Goal: Task Accomplishment & Management: Use online tool/utility

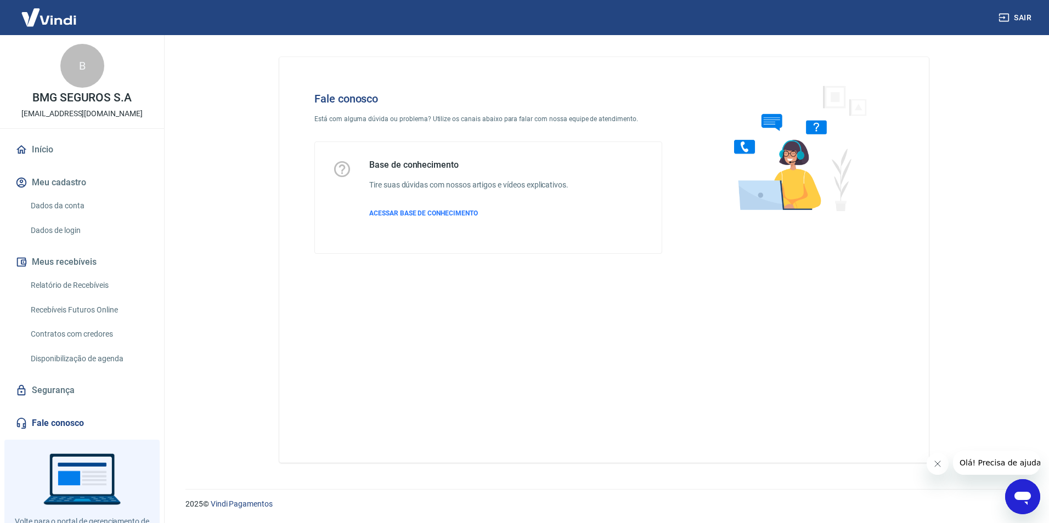
click at [69, 426] on link "Fale conosco" at bounding box center [82, 424] width 138 height 24
click at [487, 209] on p "ACESSAR BASE DE CONHECIMENTO" at bounding box center [468, 214] width 199 height 10
click at [1022, 493] on icon "Abrir janela de mensagens" at bounding box center [1023, 498] width 16 height 13
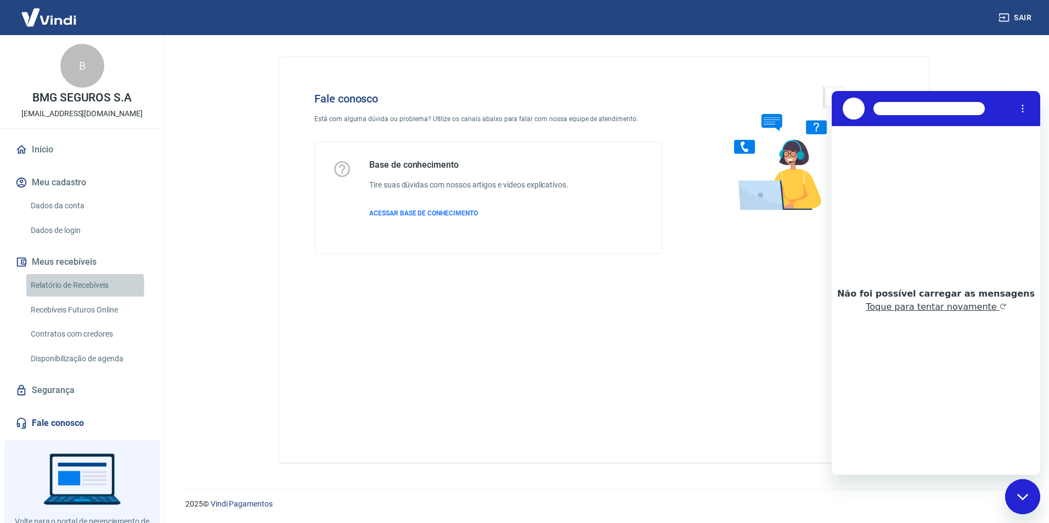
click at [63, 286] on link "Relatório de Recebíveis" at bounding box center [88, 285] width 125 height 22
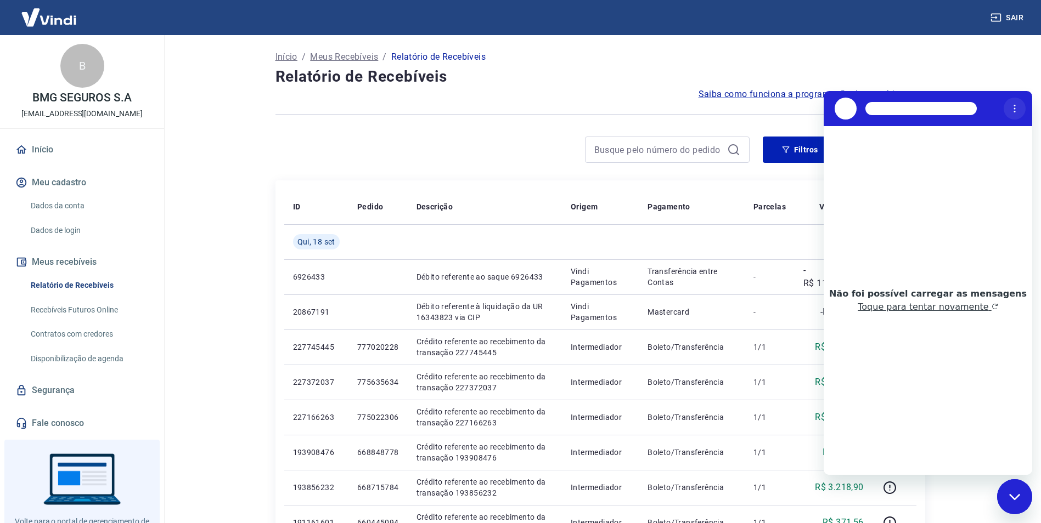
click at [1016, 108] on icon "Menu de opções" at bounding box center [1014, 108] width 9 height 9
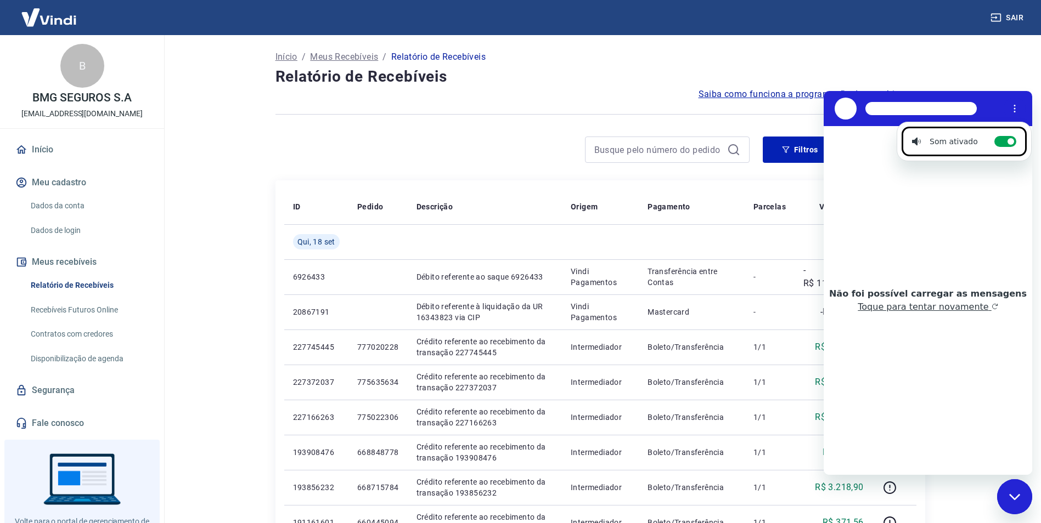
click at [925, 7] on div "Sair" at bounding box center [520, 17] width 1041 height 35
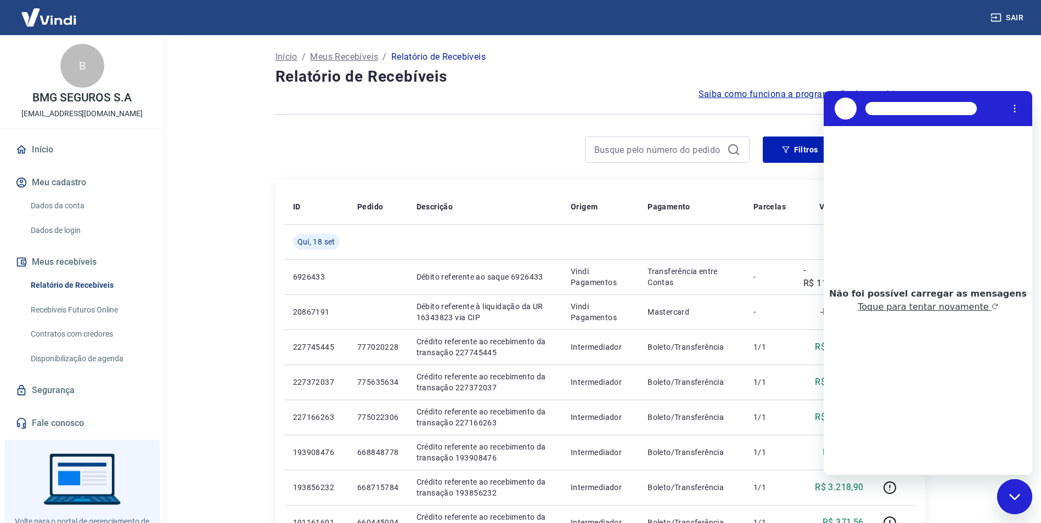
click at [923, 60] on div "Início / Meus Recebíveis / Relatório de Recebíveis" at bounding box center [600, 57] width 650 height 18
click at [1013, 510] on div "Fechar janela de mensagens" at bounding box center [1014, 497] width 33 height 33
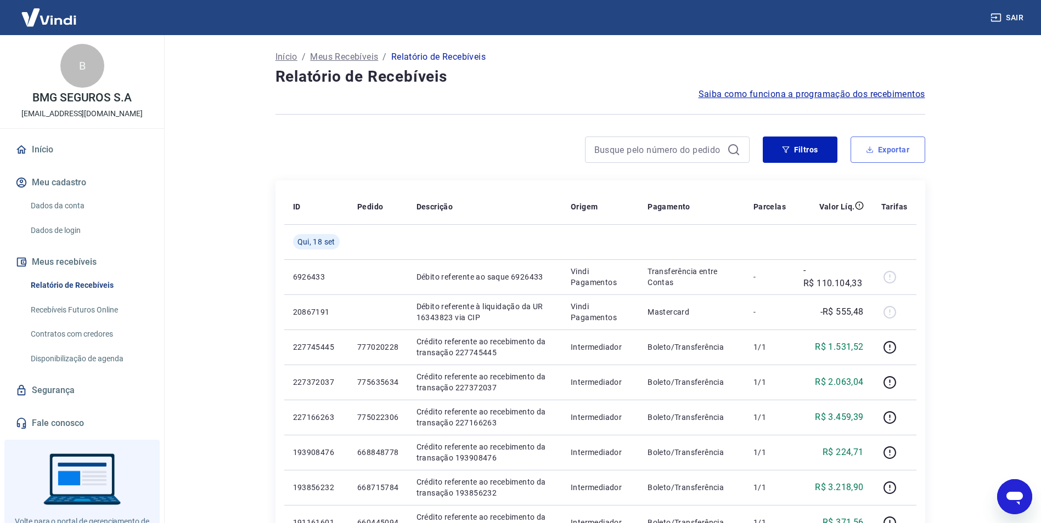
click at [860, 148] on button "Exportar" at bounding box center [887, 150] width 75 height 26
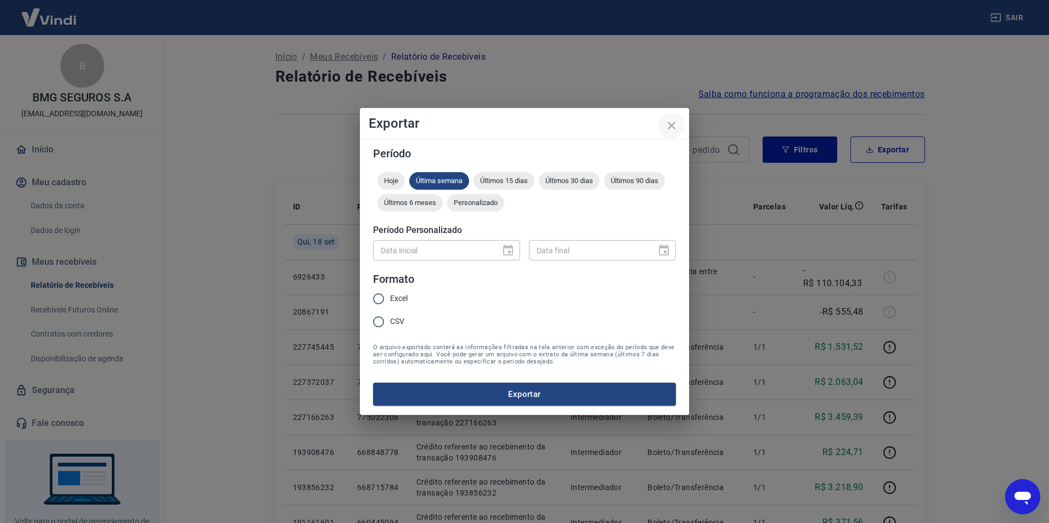
click at [674, 122] on icon "close" at bounding box center [671, 125] width 13 height 13
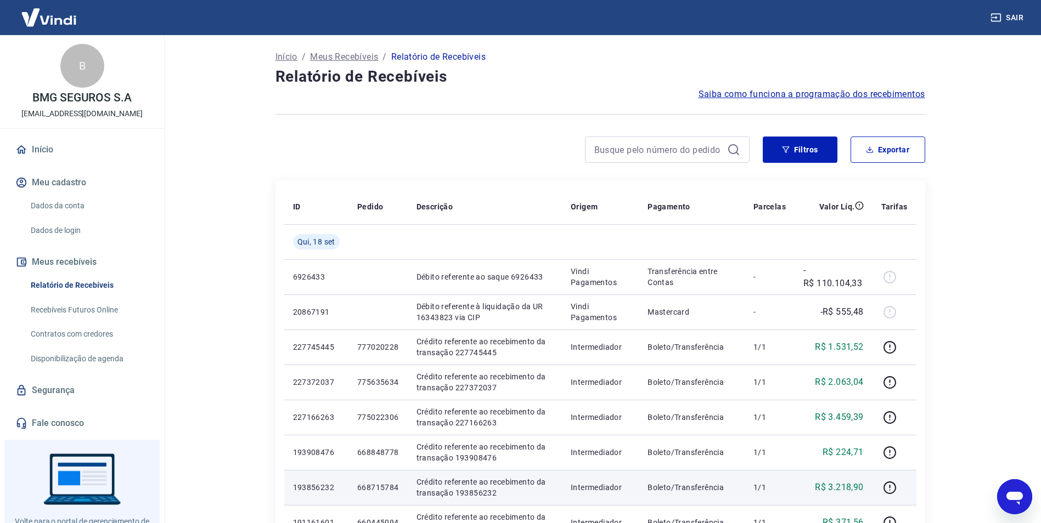
click at [363, 479] on td "668715784" at bounding box center [377, 487] width 59 height 35
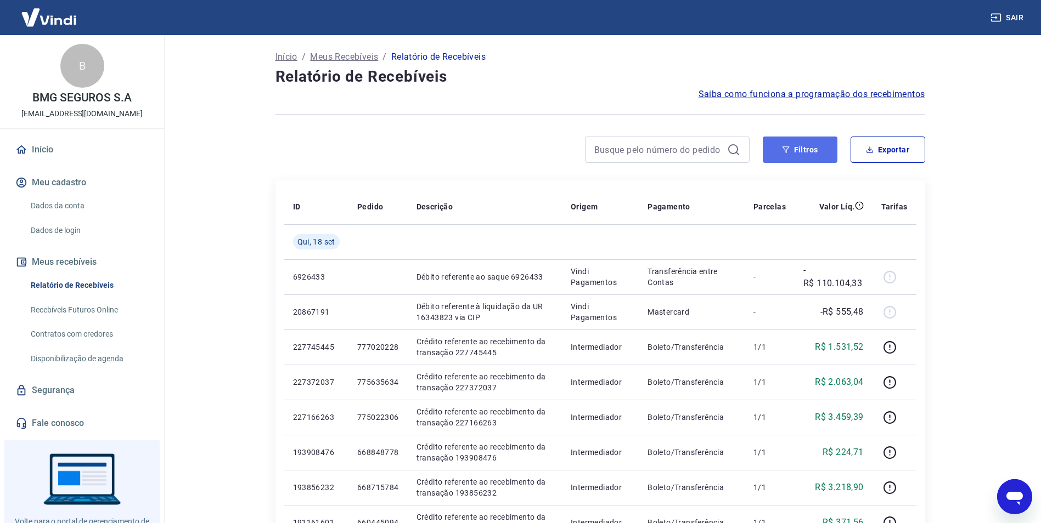
click at [813, 153] on button "Filtros" at bounding box center [800, 150] width 75 height 26
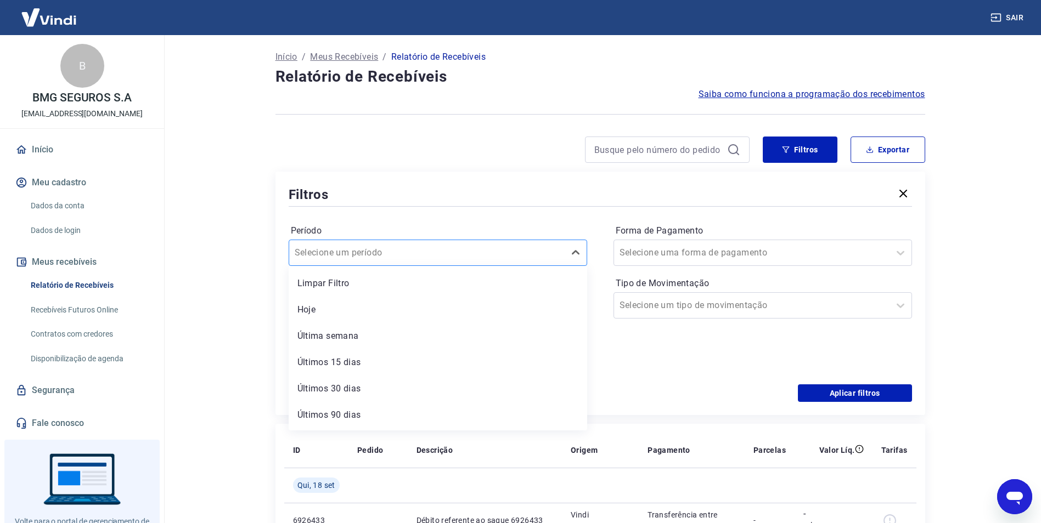
click at [382, 259] on input "Período" at bounding box center [350, 252] width 111 height 13
click at [587, 222] on div "Período option Limpar Filtro focused, 1 of 7. 7 results available. Use Up and D…" at bounding box center [438, 244] width 298 height 44
click at [568, 305] on icon at bounding box center [571, 304] width 11 height 1
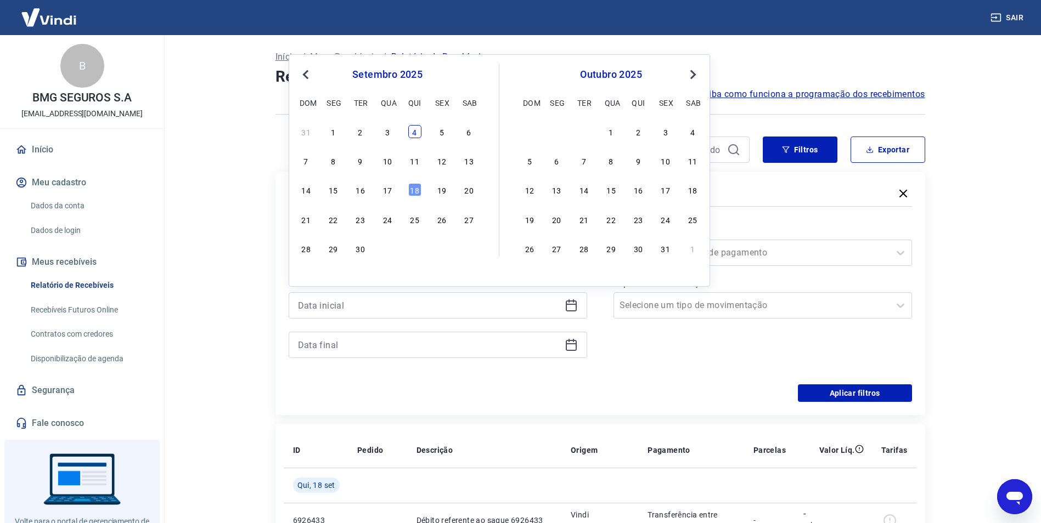
click at [416, 138] on div "4" at bounding box center [414, 131] width 13 height 13
type input "[DATE]"
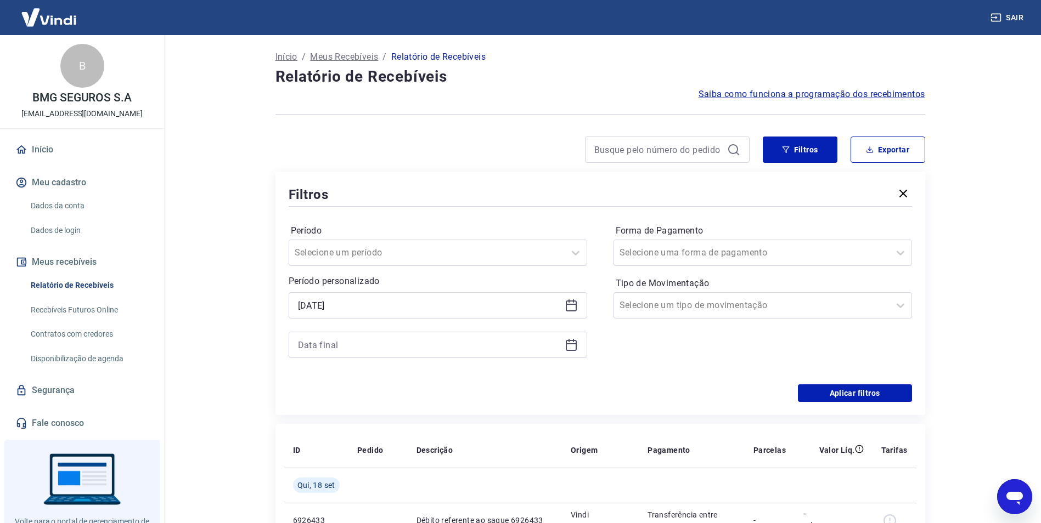
click at [572, 352] on div at bounding box center [438, 345] width 298 height 26
click at [572, 349] on icon at bounding box center [571, 345] width 13 height 13
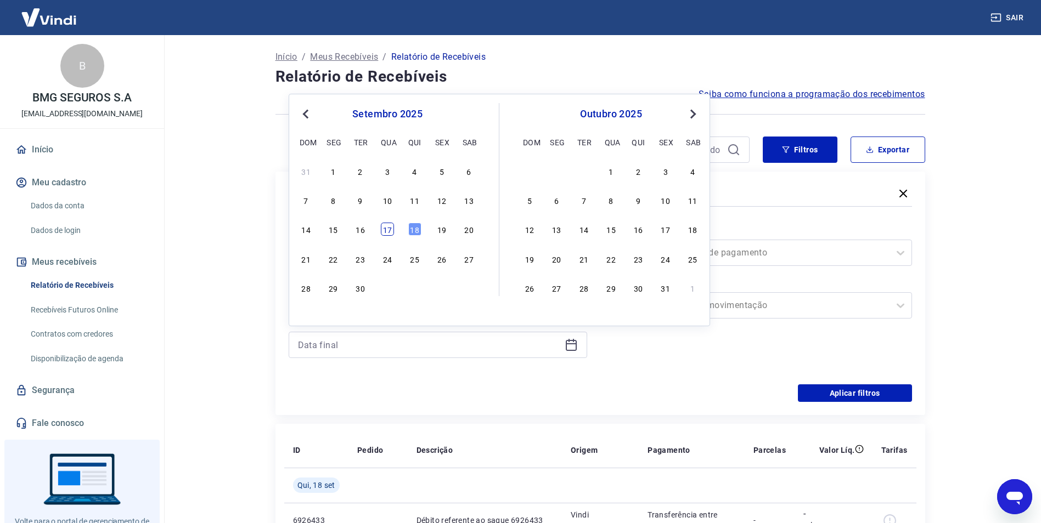
click at [385, 233] on div "17" at bounding box center [387, 229] width 13 height 13
type input "[DATE]"
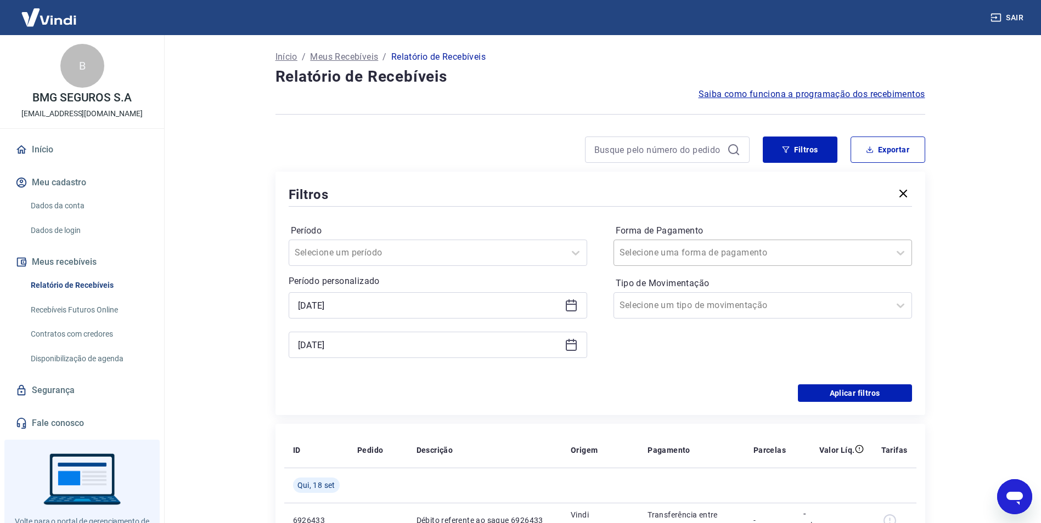
click at [715, 260] on div at bounding box center [751, 252] width 264 height 15
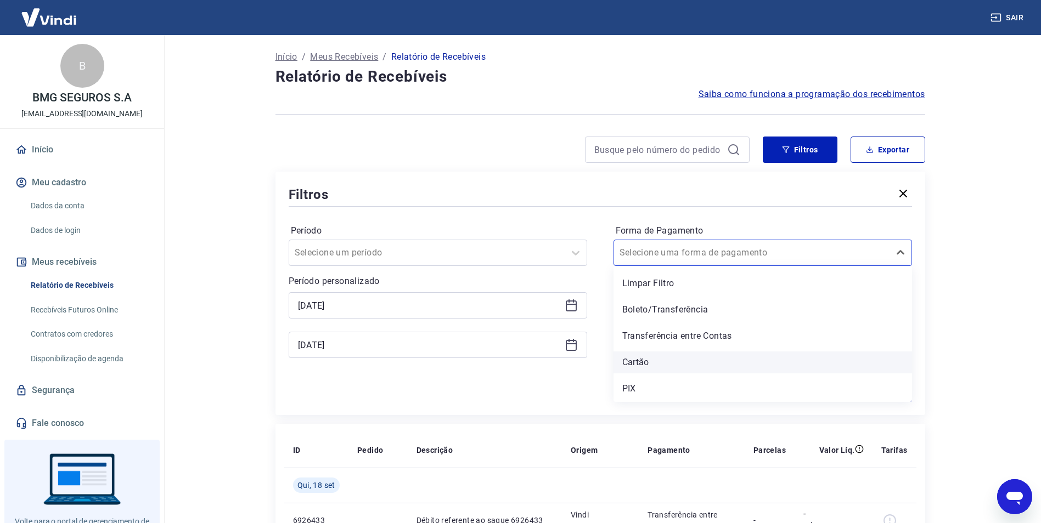
click at [656, 358] on div "Cartão" at bounding box center [762, 363] width 298 height 22
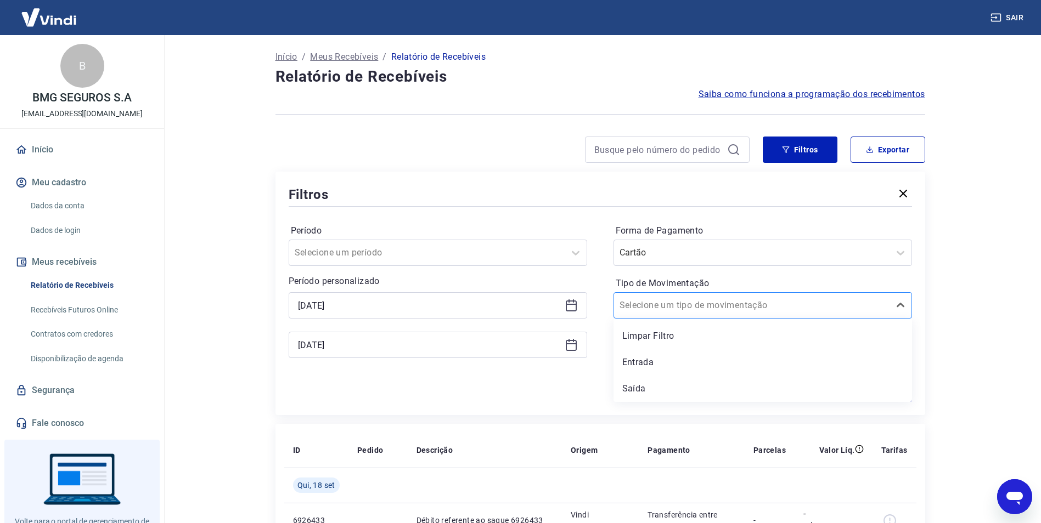
click at [674, 309] on input "Tipo de Movimentação" at bounding box center [674, 305] width 111 height 13
click at [663, 362] on div "Entrada" at bounding box center [762, 363] width 298 height 22
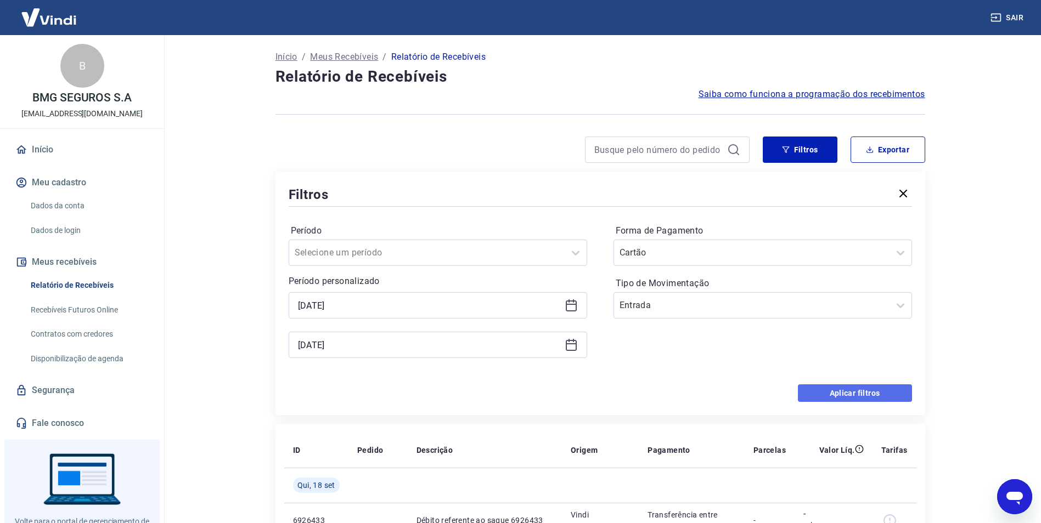
click at [842, 388] on button "Aplicar filtros" at bounding box center [855, 394] width 114 height 18
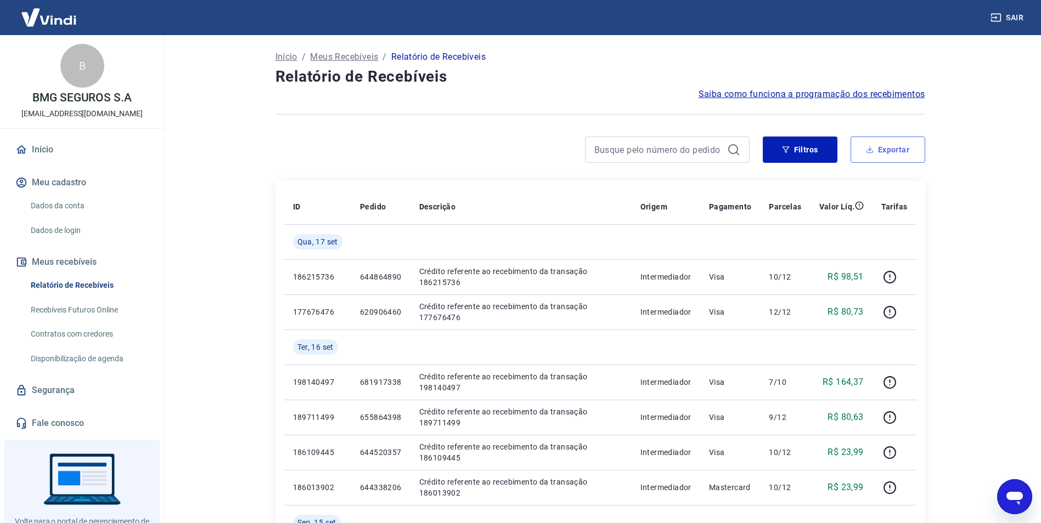
click at [858, 152] on button "Exportar" at bounding box center [887, 150] width 75 height 26
type input "[DATE]"
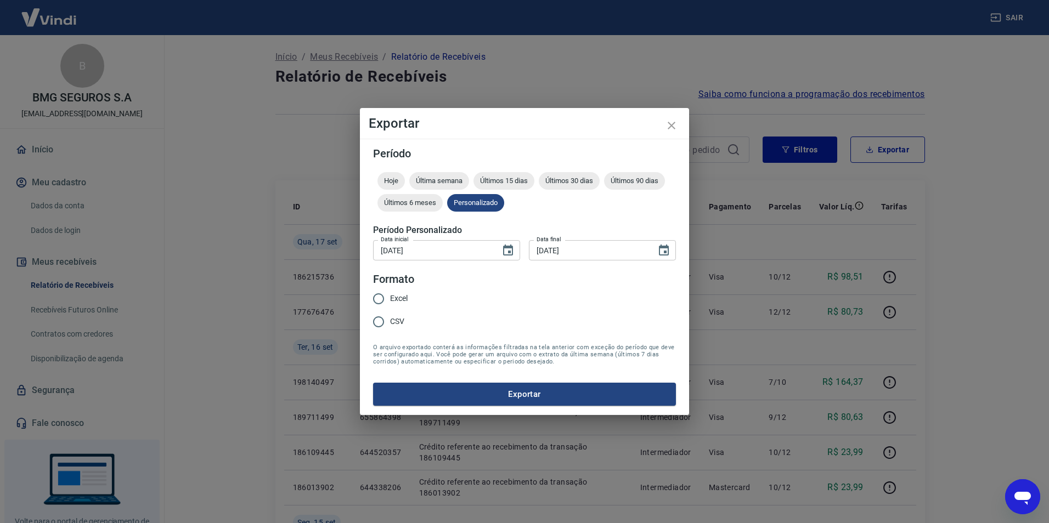
click at [387, 298] on input "Excel" at bounding box center [378, 299] width 23 height 23
radio input "true"
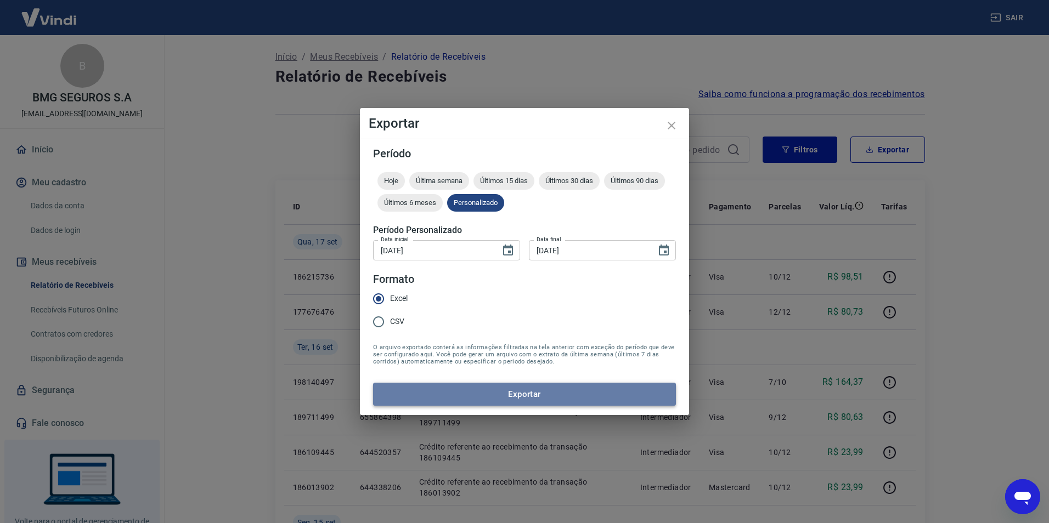
click at [464, 391] on button "Exportar" at bounding box center [524, 394] width 303 height 23
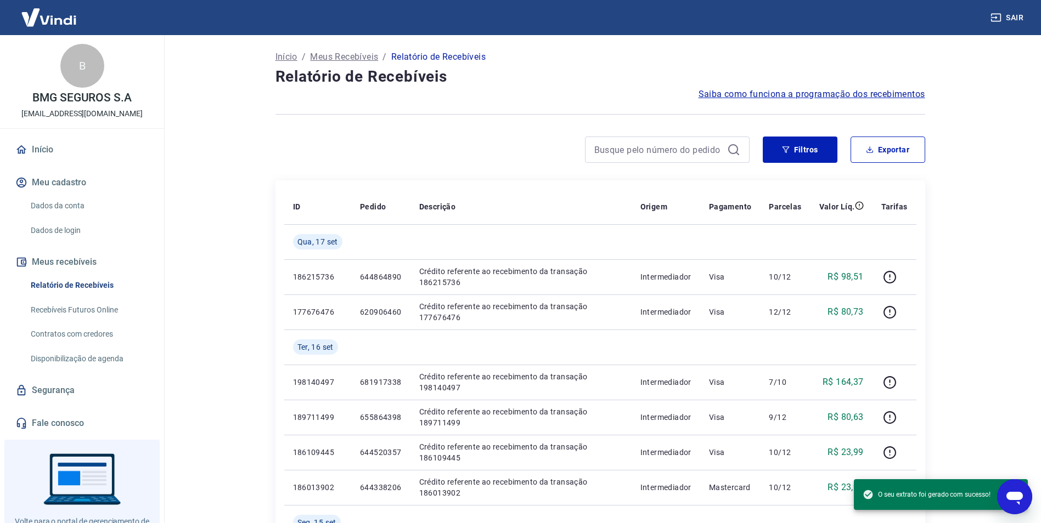
click at [477, 155] on div at bounding box center [512, 150] width 474 height 26
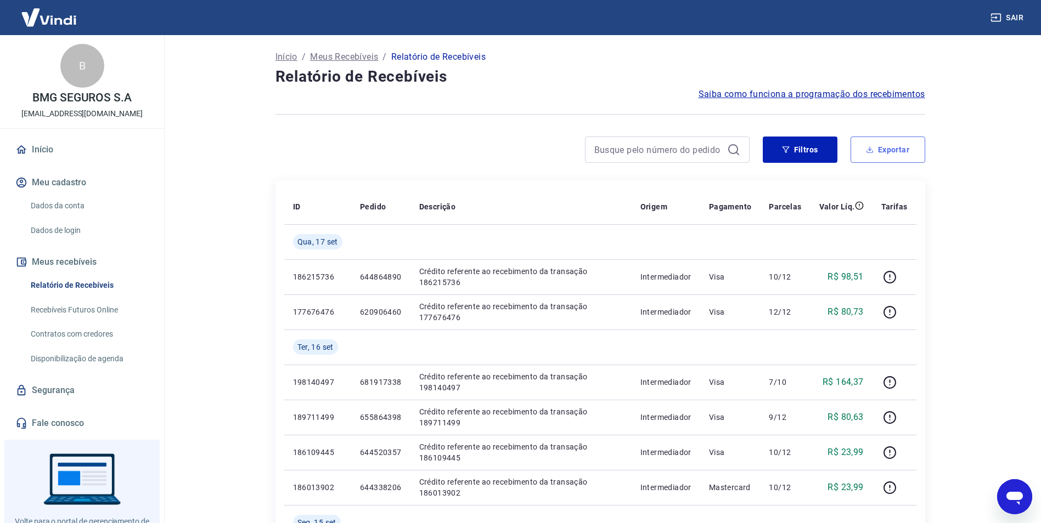
click at [859, 149] on button "Exportar" at bounding box center [887, 150] width 75 height 26
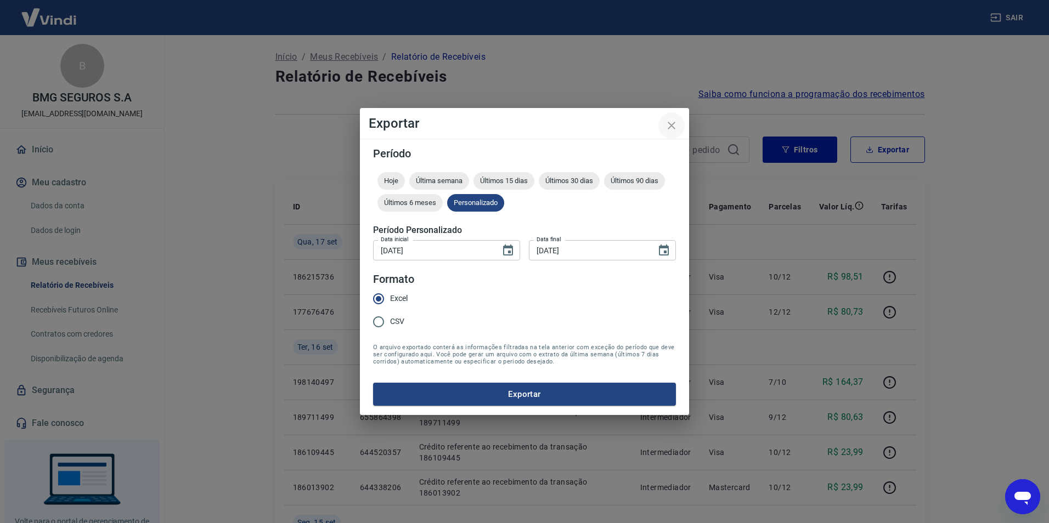
click at [674, 123] on icon "close" at bounding box center [672, 126] width 8 height 8
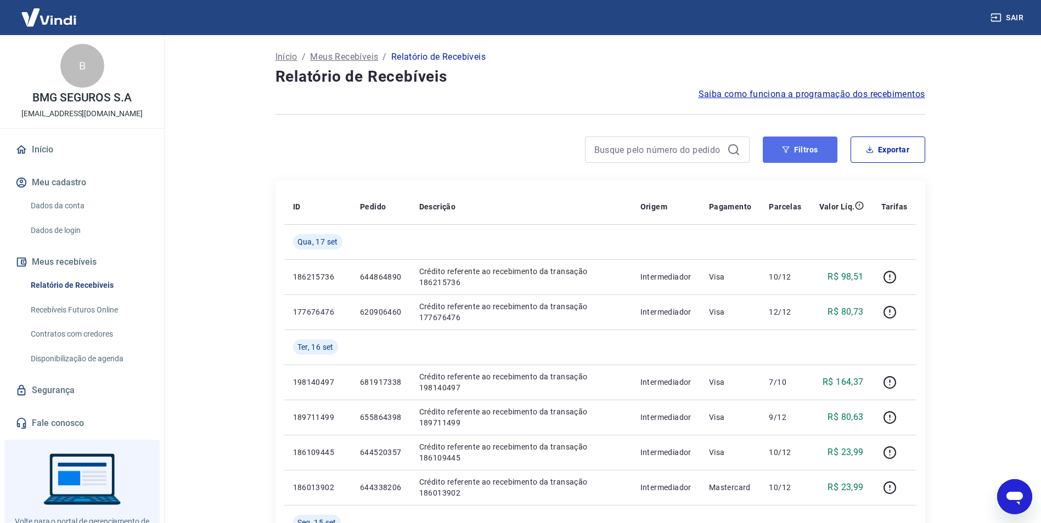
click at [799, 144] on button "Filtros" at bounding box center [800, 150] width 75 height 26
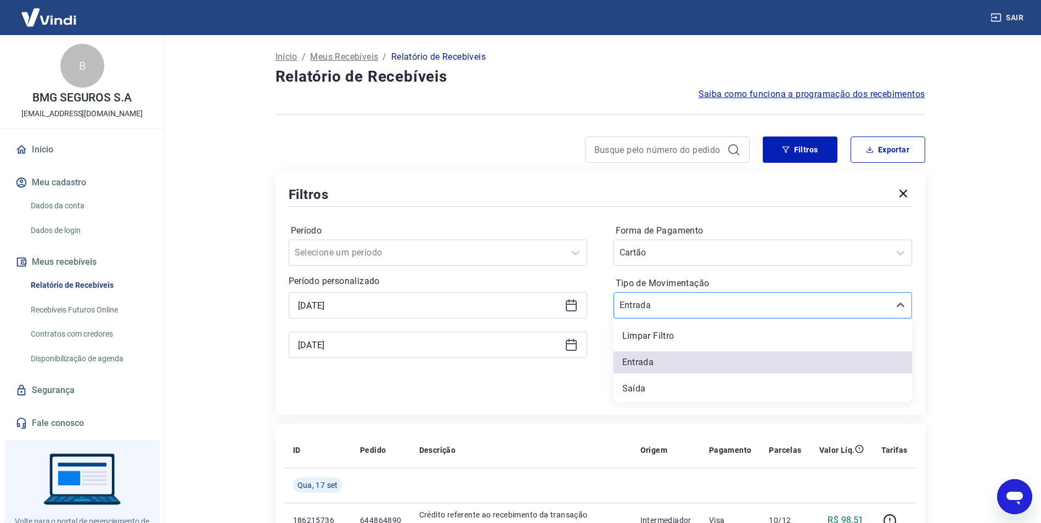
click at [652, 309] on input "Tipo de Movimentação" at bounding box center [674, 305] width 111 height 13
click at [650, 333] on div "Limpar Filtro" at bounding box center [762, 336] width 298 height 22
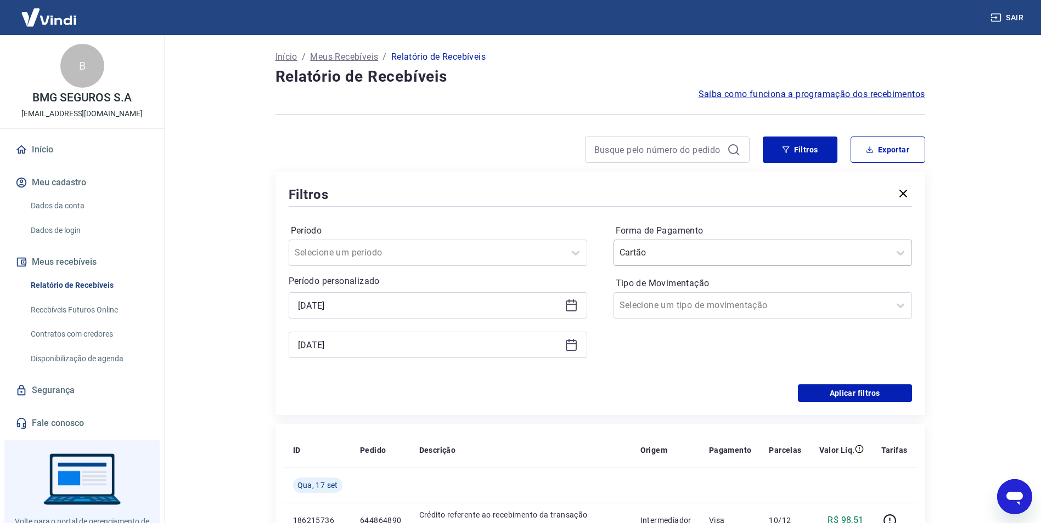
click at [667, 256] on input "Forma de Pagamento" at bounding box center [674, 252] width 111 height 13
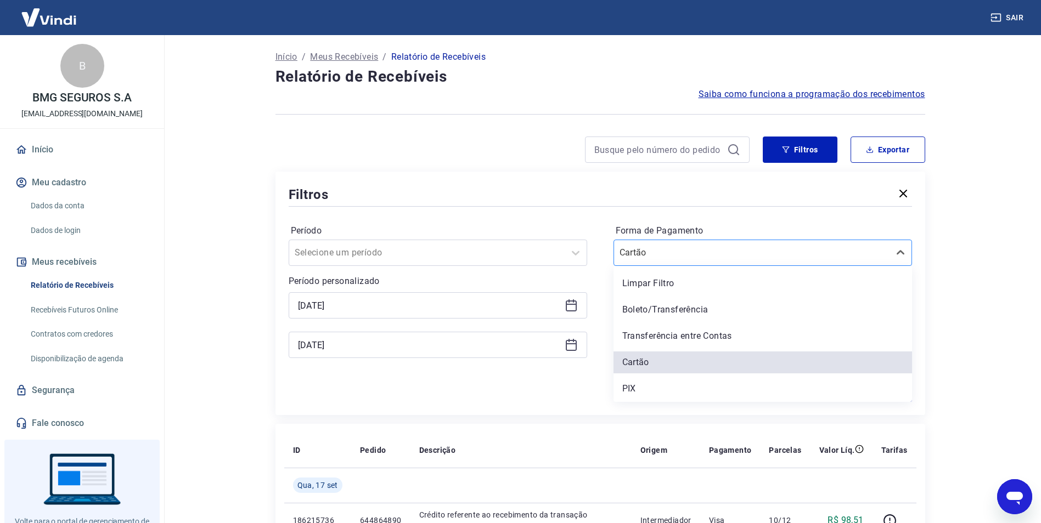
click at [667, 256] on input "Forma de Pagamento" at bounding box center [674, 252] width 111 height 13
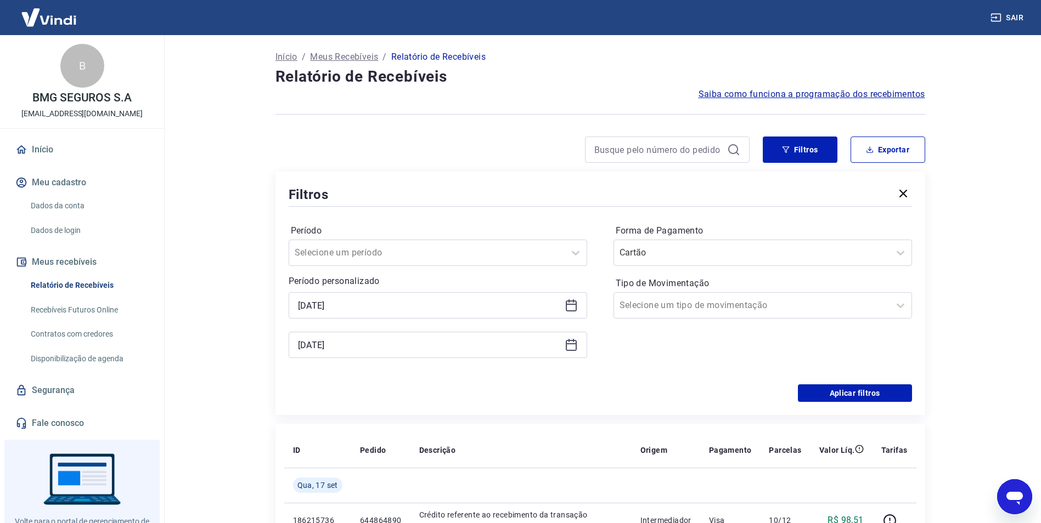
click at [736, 211] on div "Período Selecione um período Período personalizado [DATE] [DATE] Forma de Pagam…" at bounding box center [600, 297] width 623 height 176
click at [841, 393] on button "Aplicar filtros" at bounding box center [855, 394] width 114 height 18
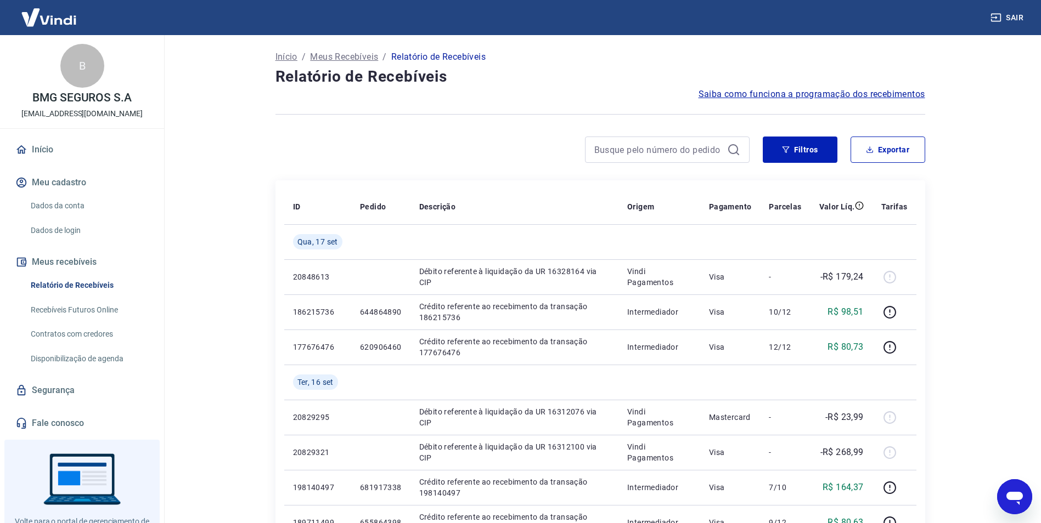
click at [889, 146] on button "Exportar" at bounding box center [887, 150] width 75 height 26
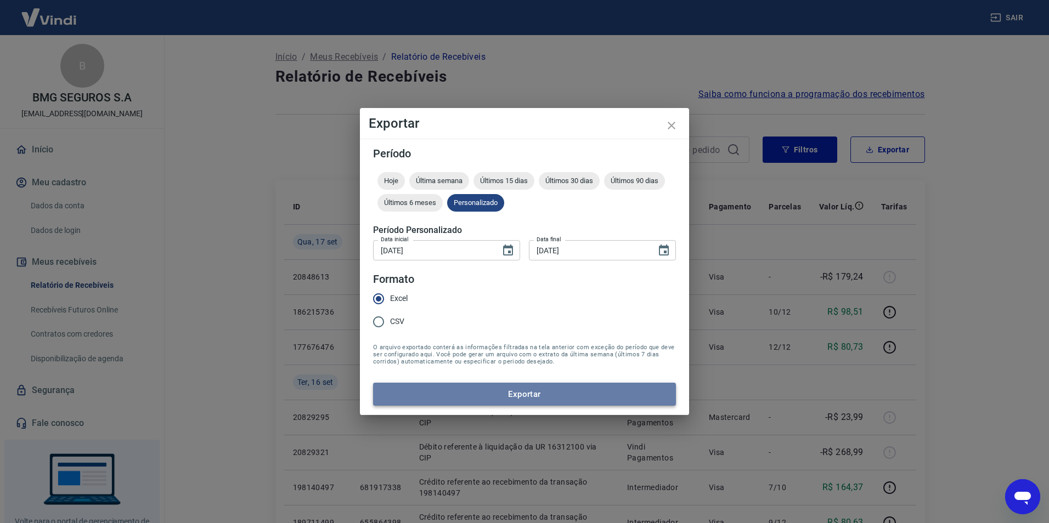
click at [505, 383] on button "Exportar" at bounding box center [524, 394] width 303 height 23
